Goal: Task Accomplishment & Management: Use online tool/utility

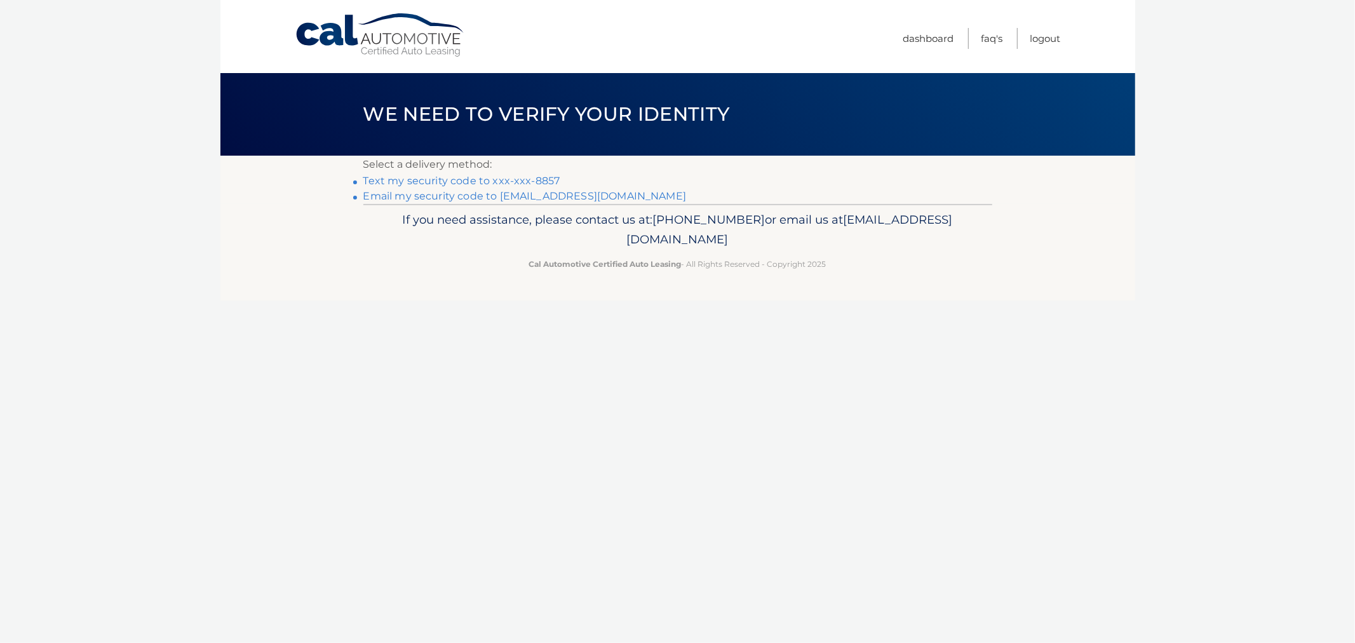
click at [509, 175] on link "Text my security code to xxx-xxx-8857" at bounding box center [461, 181] width 197 height 12
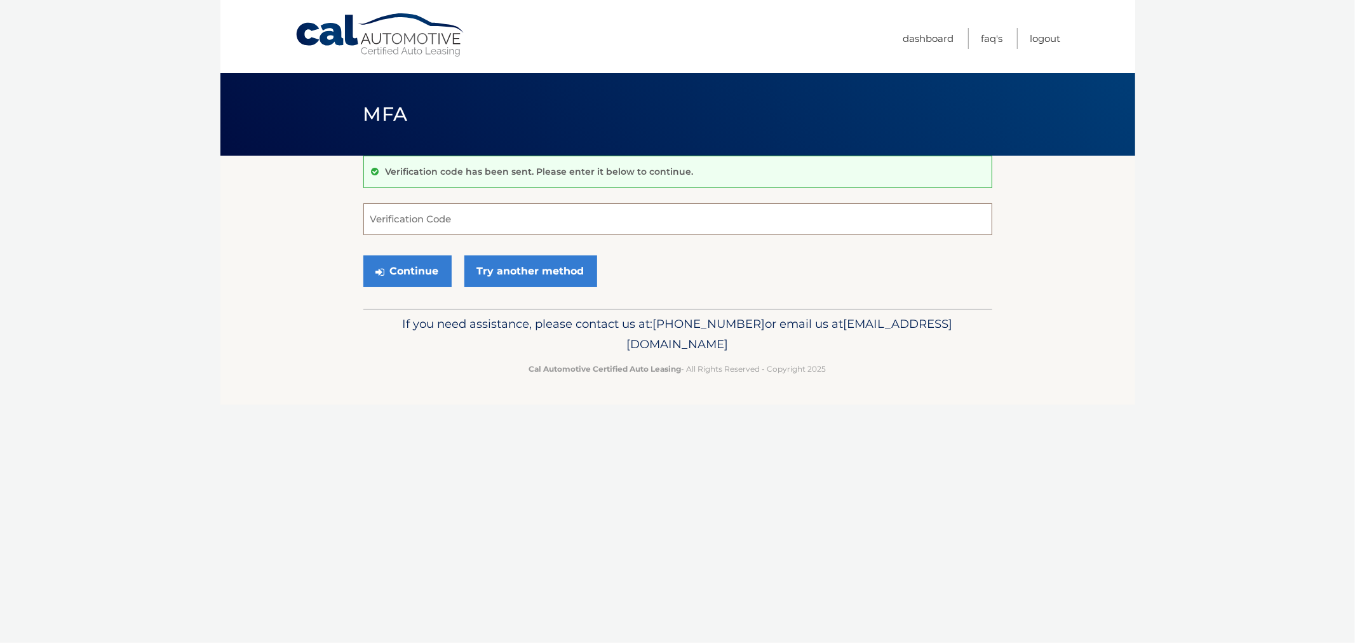
click at [493, 212] on input "Verification Code" at bounding box center [677, 219] width 629 height 32
click at [489, 223] on input "Verification Code" at bounding box center [677, 219] width 629 height 32
type input "188105"
click at [363, 255] on button "Continue" at bounding box center [407, 271] width 88 height 32
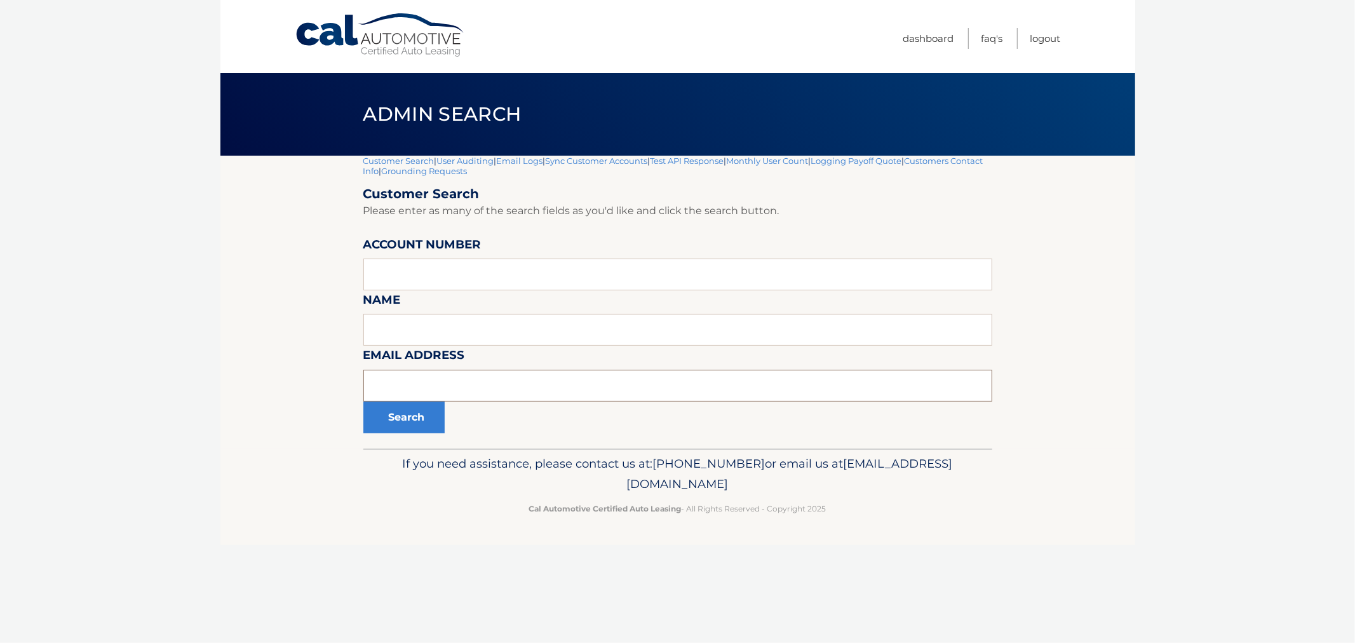
click at [415, 380] on input "text" at bounding box center [677, 386] width 629 height 32
type input "lybekteva@gmail.com"
click at [363, 401] on button "Search" at bounding box center [403, 417] width 81 height 32
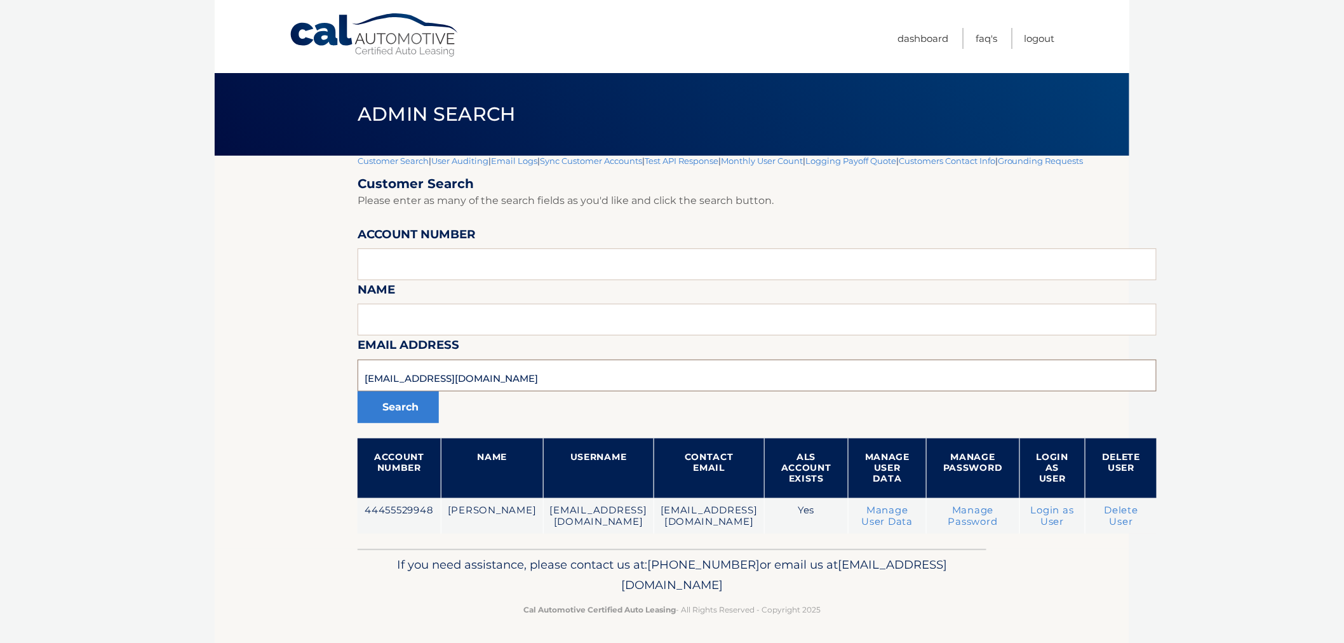
drag, startPoint x: 499, startPoint y: 379, endPoint x: 221, endPoint y: 365, distance: 278.6
click at [221, 365] on section "Customer Search | User Auditing | Email Logs | Sync Customer Accounts | Test AP…" at bounding box center [672, 352] width 915 height 393
drag, startPoint x: 433, startPoint y: 293, endPoint x: 434, endPoint y: 274, distance: 19.7
click at [433, 291] on form "Customer Search Please enter as many of the search fields as you'd like and cli…" at bounding box center [757, 355] width 799 height 358
click at [434, 272] on input "text" at bounding box center [757, 264] width 799 height 32
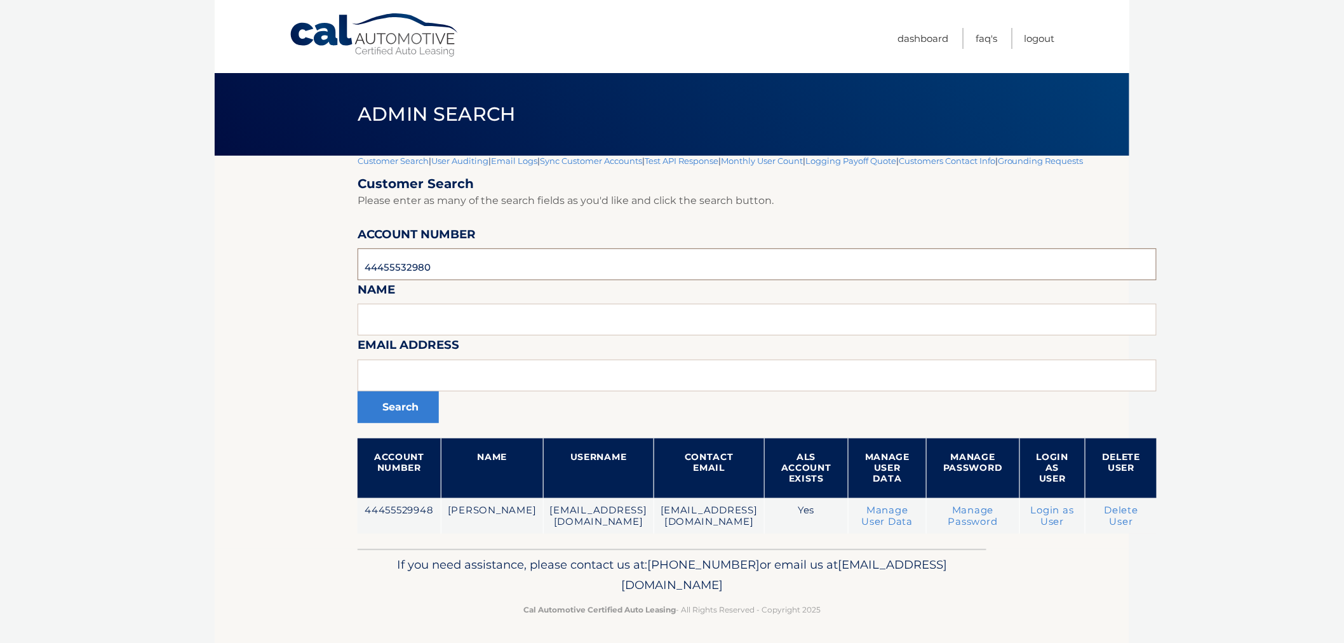
type input "44455532980"
click at [358, 391] on button "Search" at bounding box center [398, 407] width 81 height 32
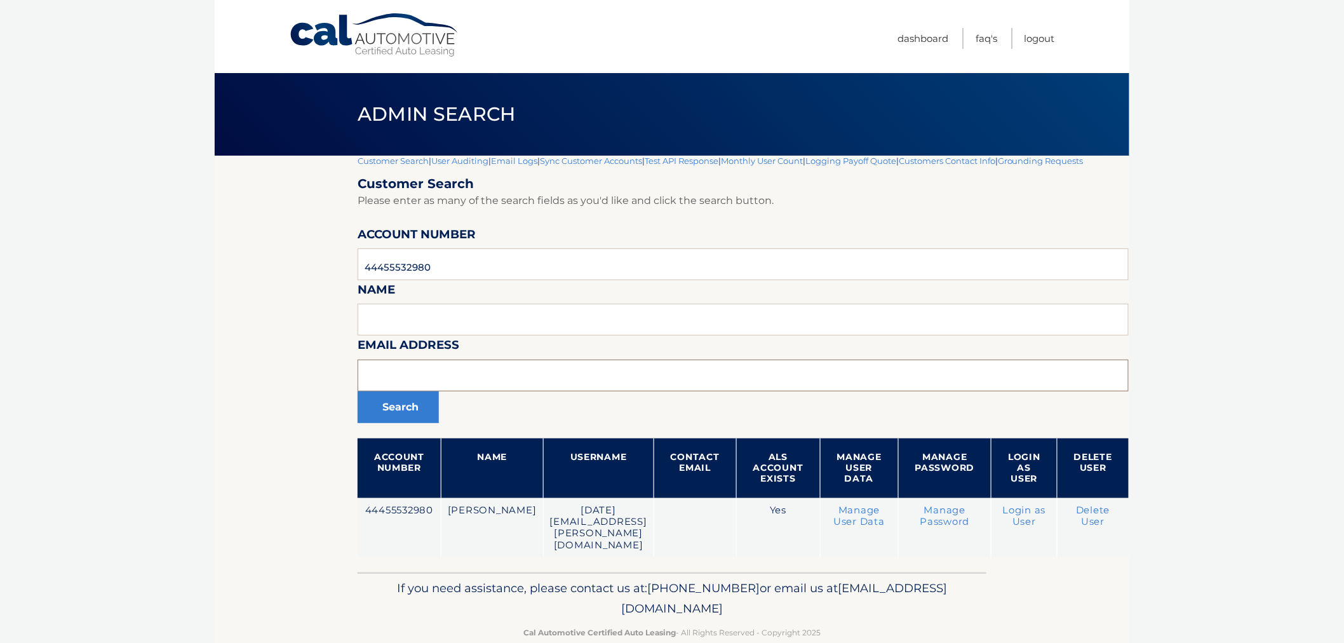
click at [637, 372] on input "text" at bounding box center [743, 376] width 771 height 32
paste input "[EMAIL_ADDRESS][DOMAIN_NAME]"
type input "[EMAIL_ADDRESS][DOMAIN_NAME]"
drag, startPoint x: 518, startPoint y: 258, endPoint x: 206, endPoint y: 258, distance: 312.5
click at [206, 258] on body "Cal Automotive Menu Dashboard FAQ's Logout |" at bounding box center [672, 321] width 1344 height 643
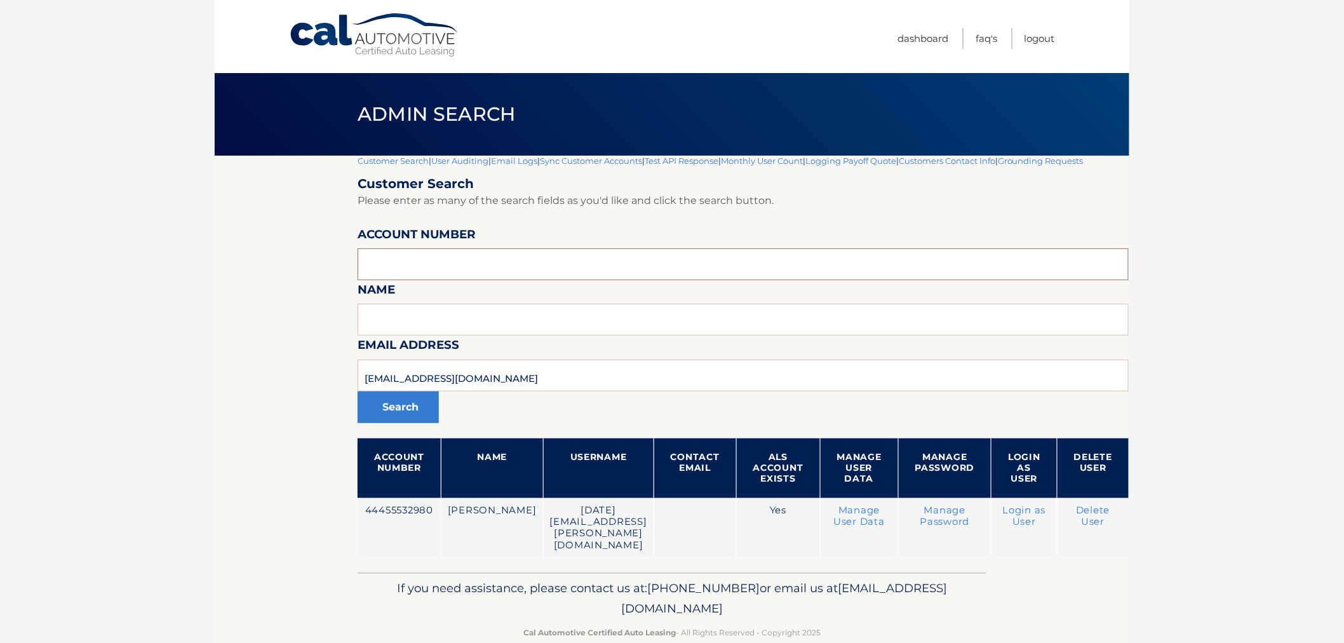
click at [358, 391] on button "Search" at bounding box center [398, 407] width 81 height 32
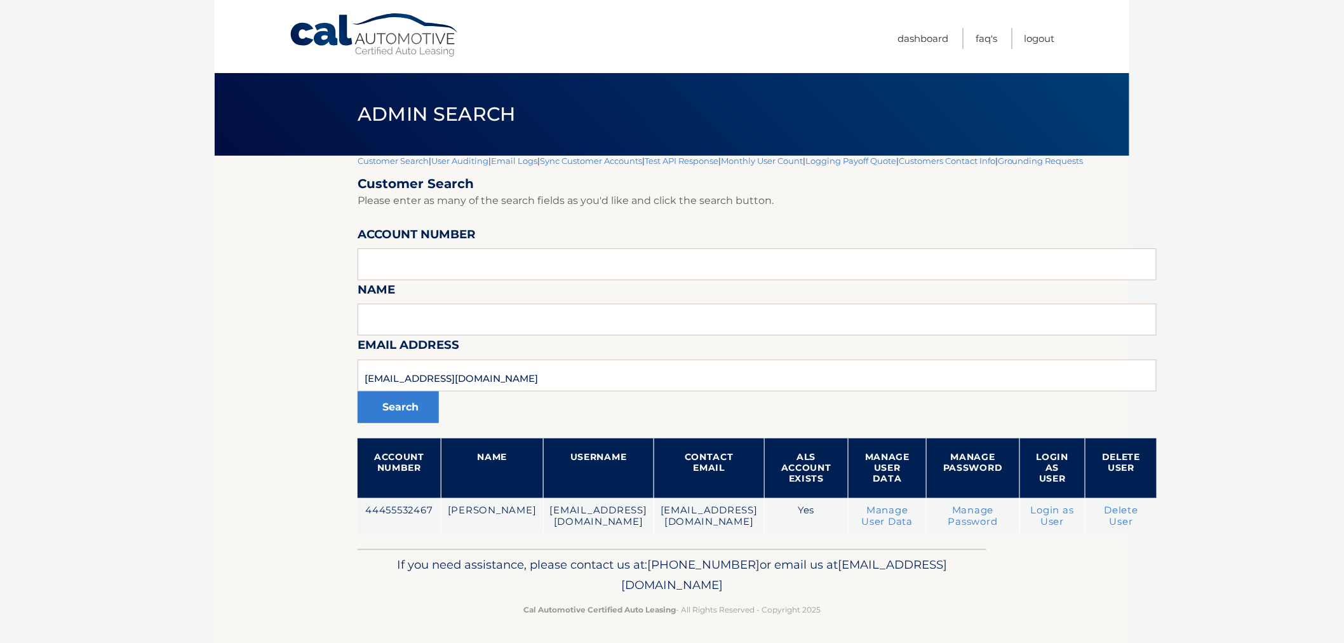
drag, startPoint x: 474, startPoint y: 556, endPoint x: 894, endPoint y: 612, distance: 424.2
click at [884, 612] on div "Cal Automotive Menu Dashboard FAQ's Logout |" at bounding box center [672, 321] width 915 height 643
click at [902, 612] on p "Cal Automotive Certified Auto Leasing - All Rights Reserved - Copyright 2025" at bounding box center [672, 609] width 612 height 13
